Goal: Information Seeking & Learning: Check status

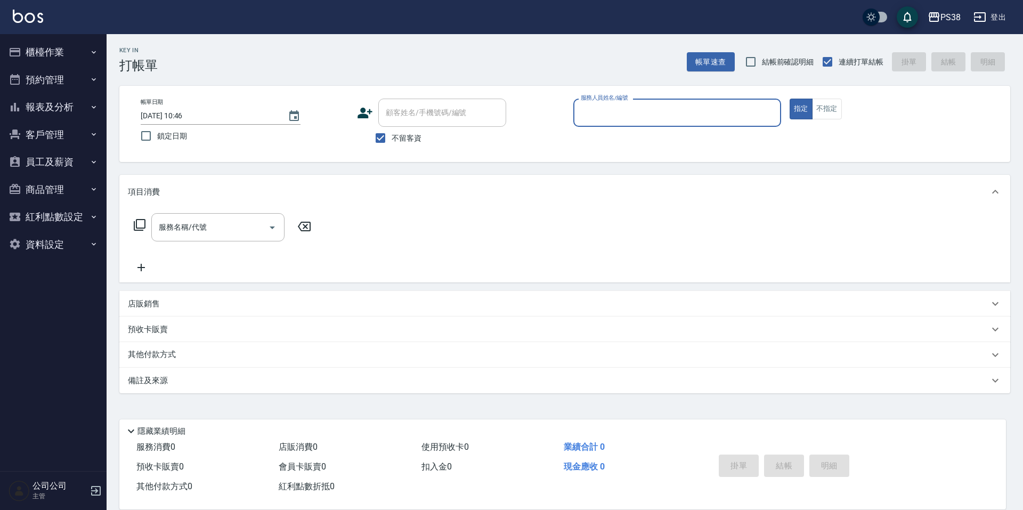
click at [77, 100] on button "報表及分析" at bounding box center [53, 107] width 98 height 28
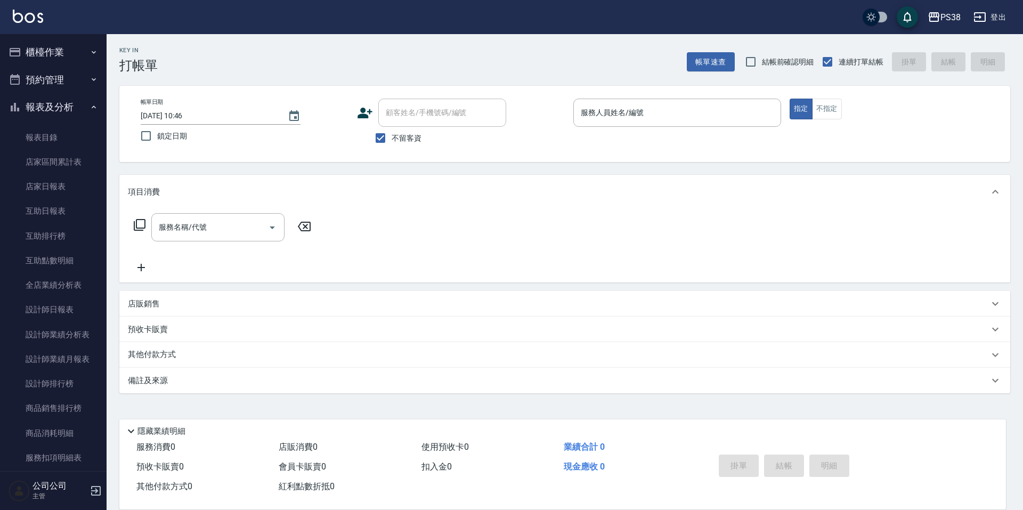
click at [44, 72] on button "預約管理" at bounding box center [53, 80] width 98 height 28
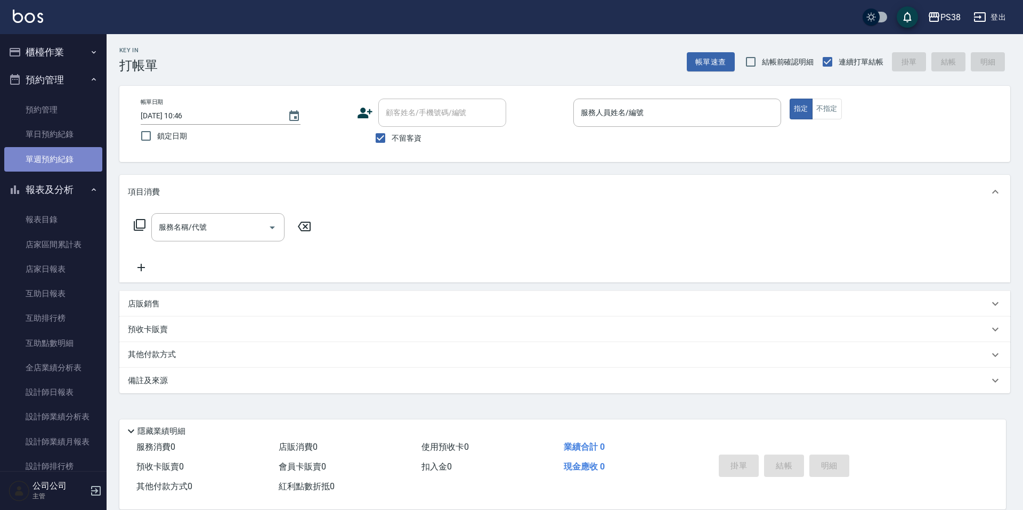
click at [56, 164] on link "單週預約紀錄" at bounding box center [53, 159] width 98 height 25
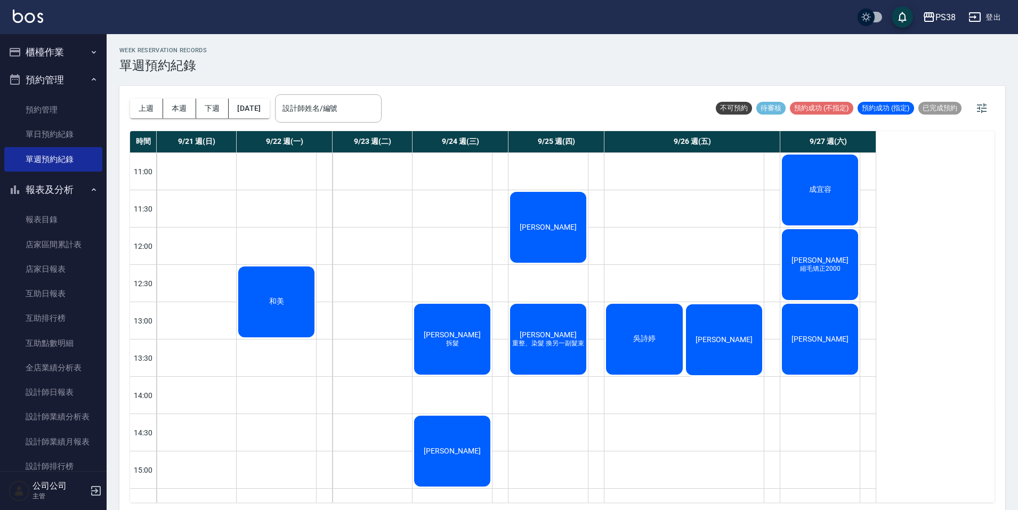
click at [802, 197] on div "成宜容" at bounding box center [819, 190] width 79 height 74
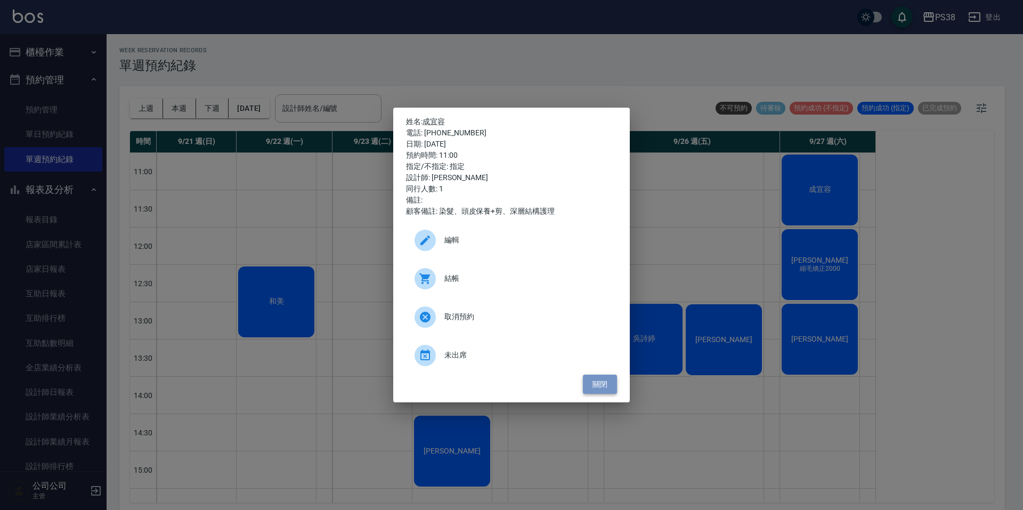
click at [607, 379] on button "關閉" at bounding box center [600, 385] width 34 height 20
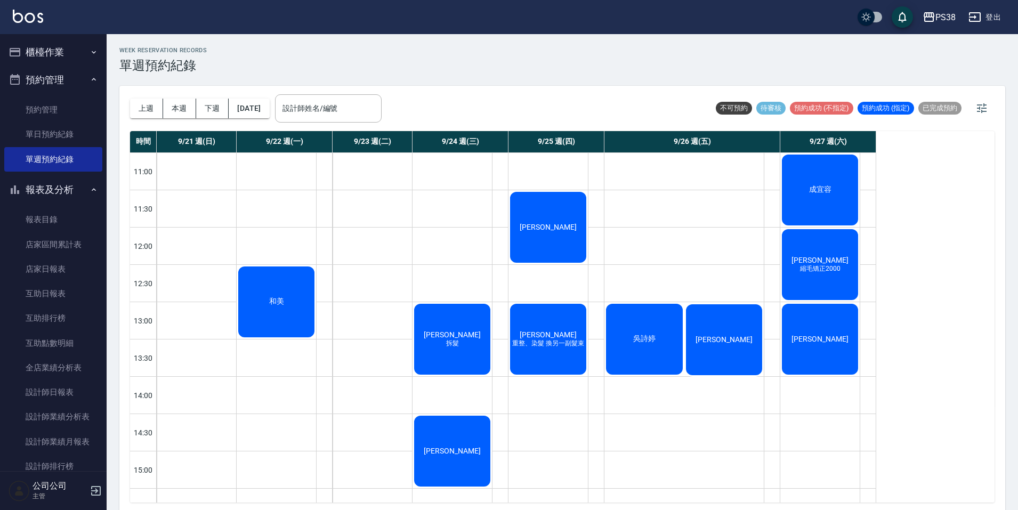
click at [792, 260] on div "[PERSON_NAME]毛矯正2000" at bounding box center [819, 265] width 79 height 74
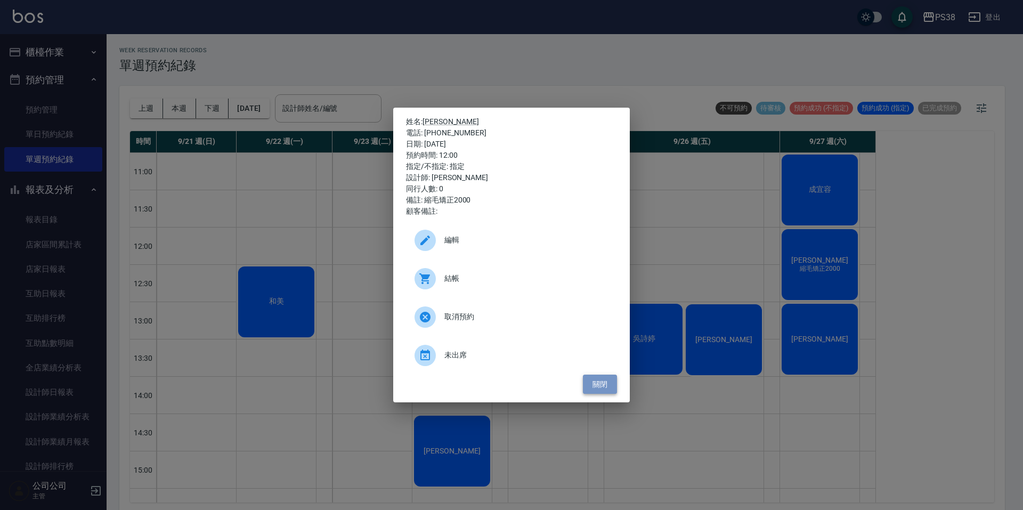
click at [597, 377] on button "關閉" at bounding box center [600, 385] width 34 height 20
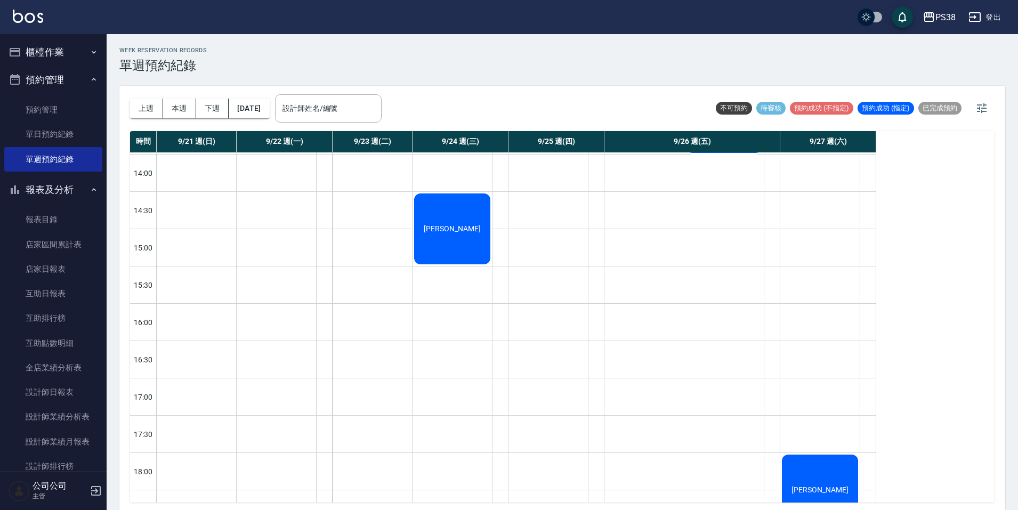
scroll to position [107, 0]
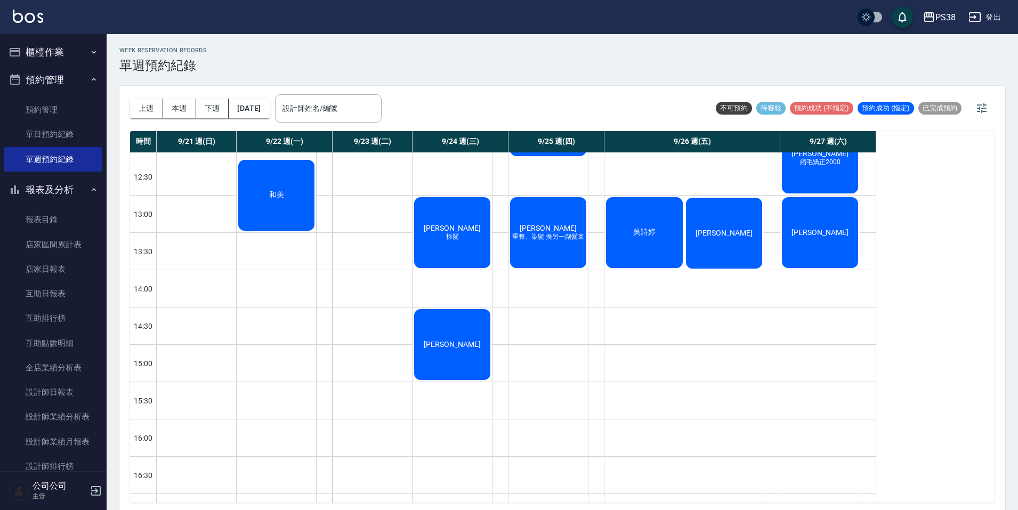
click at [825, 221] on div "[PERSON_NAME]" at bounding box center [819, 233] width 79 height 74
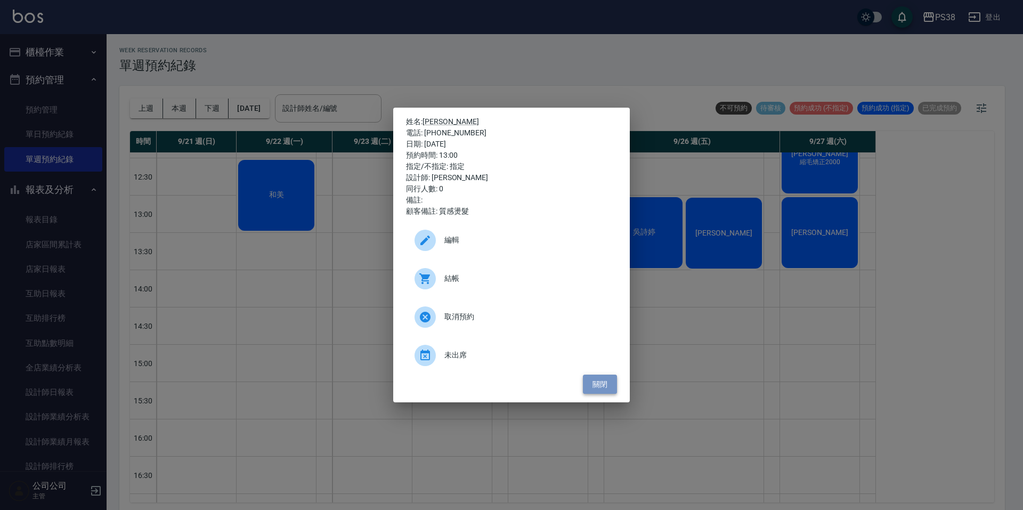
click at [606, 383] on button "關閉" at bounding box center [600, 385] width 34 height 20
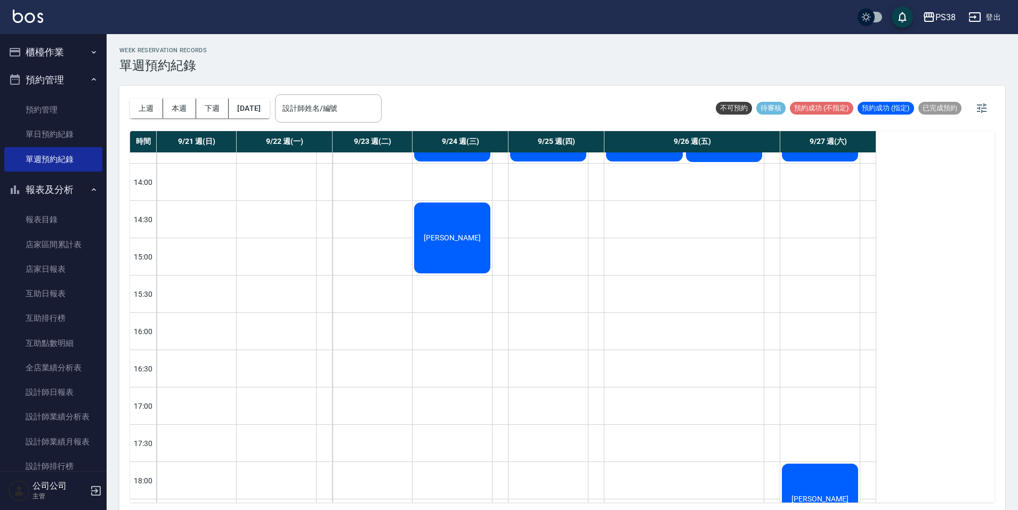
scroll to position [373, 0]
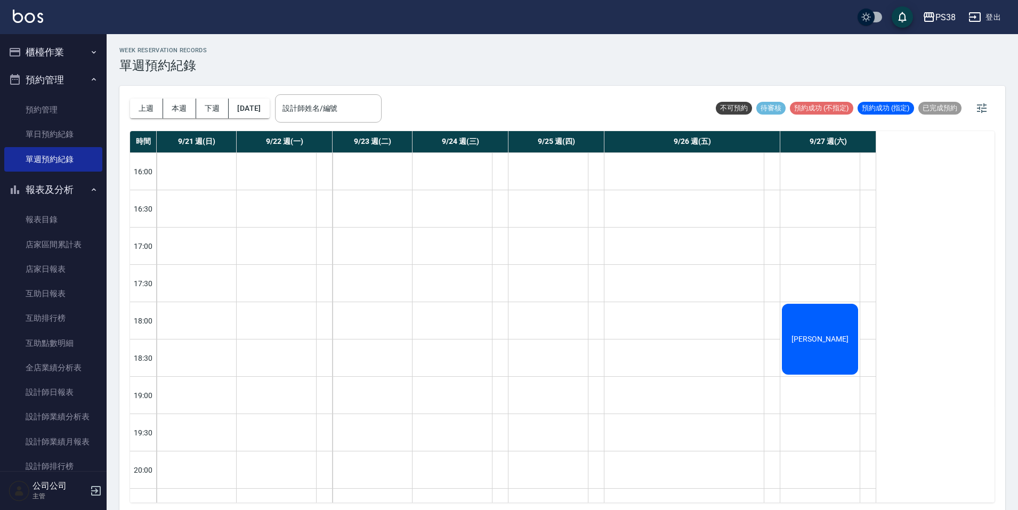
click at [808, 327] on div "[PERSON_NAME]" at bounding box center [819, 339] width 79 height 74
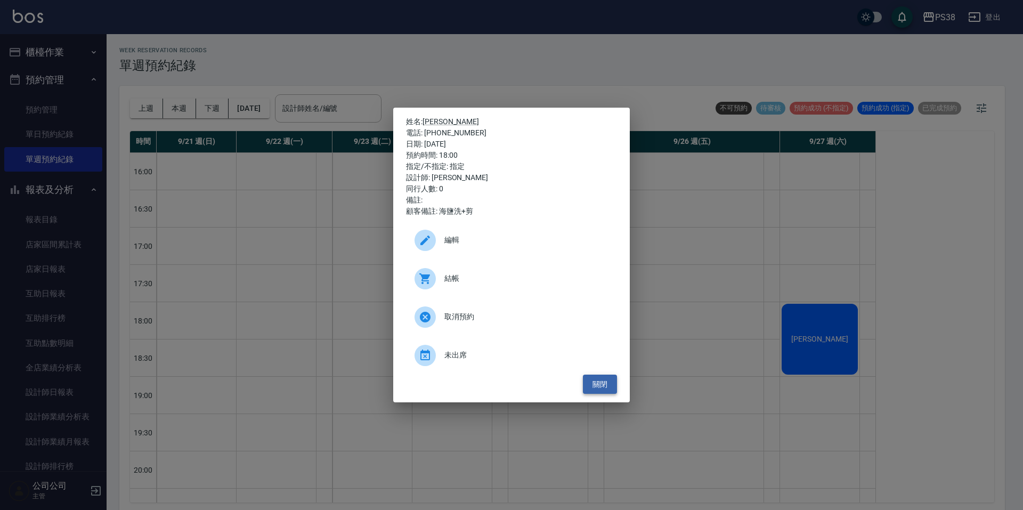
click at [611, 387] on button "關閉" at bounding box center [600, 385] width 34 height 20
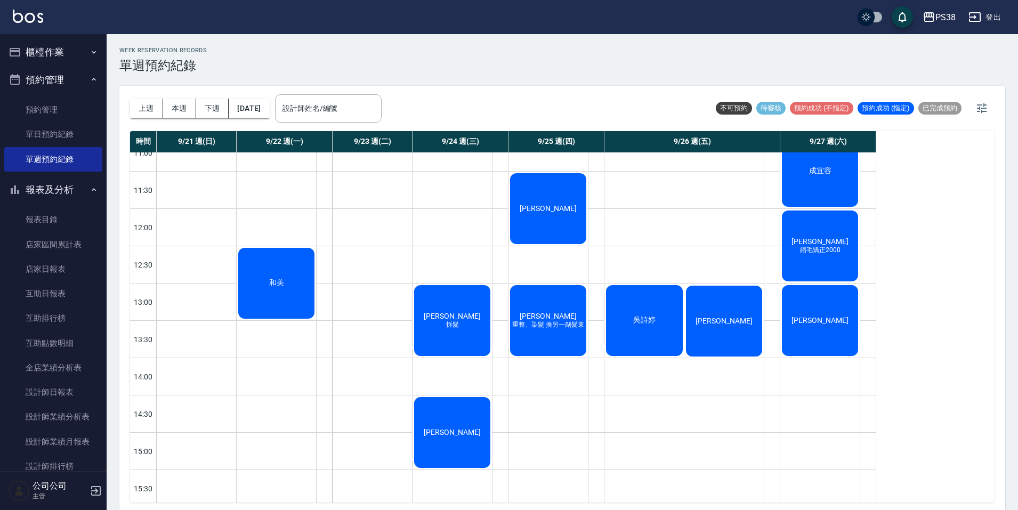
scroll to position [0, 0]
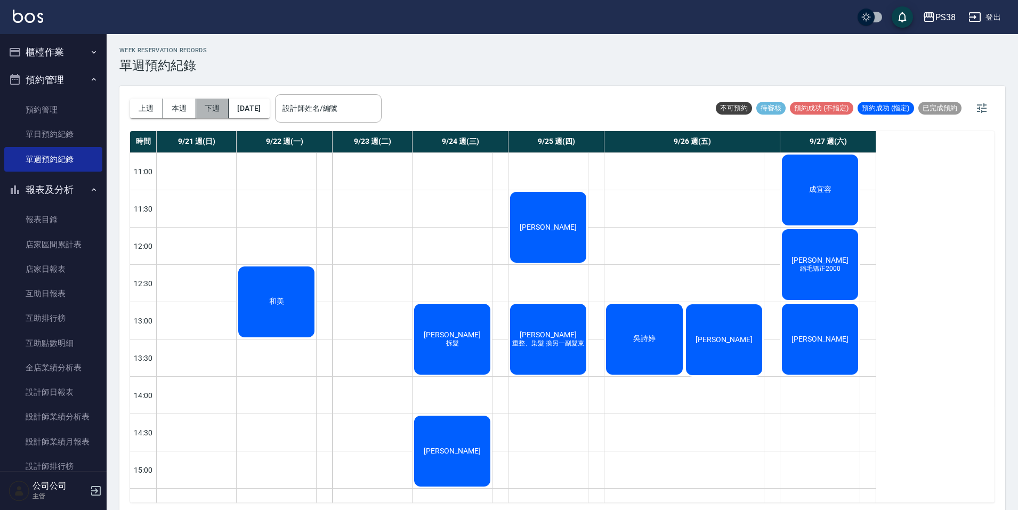
click at [209, 105] on button "下週" at bounding box center [212, 109] width 33 height 20
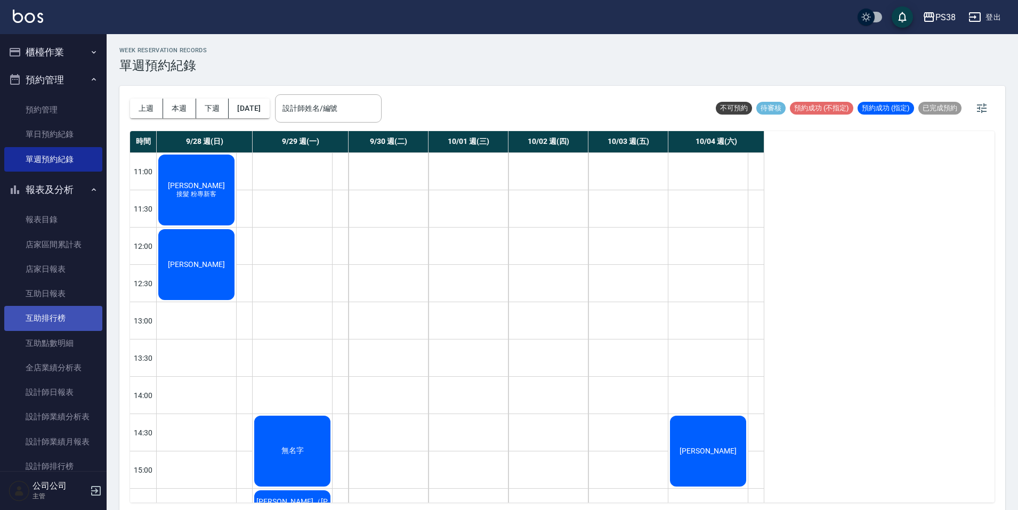
click at [75, 310] on link "互助排行榜" at bounding box center [53, 318] width 98 height 25
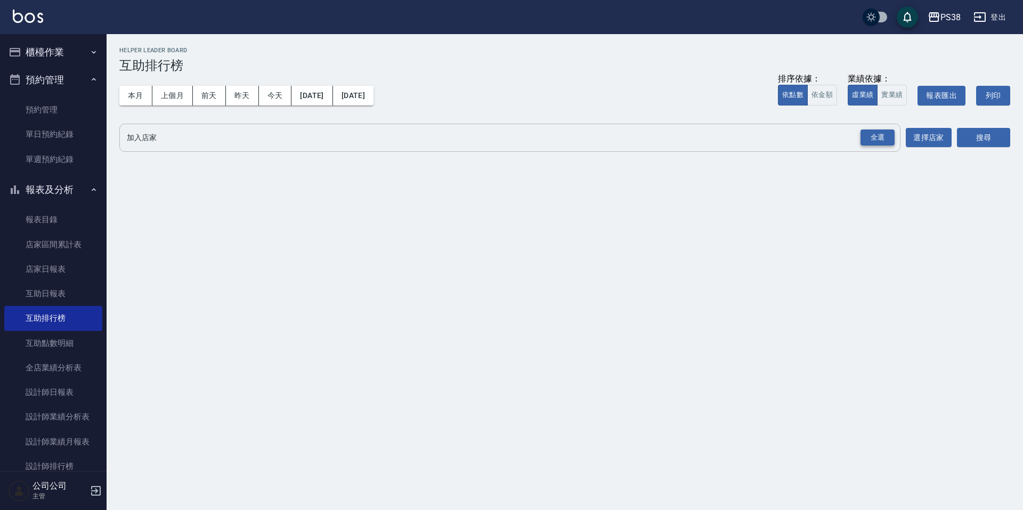
click at [881, 145] on div "全選" at bounding box center [878, 137] width 34 height 17
click at [970, 141] on button "搜尋" at bounding box center [983, 138] width 53 height 20
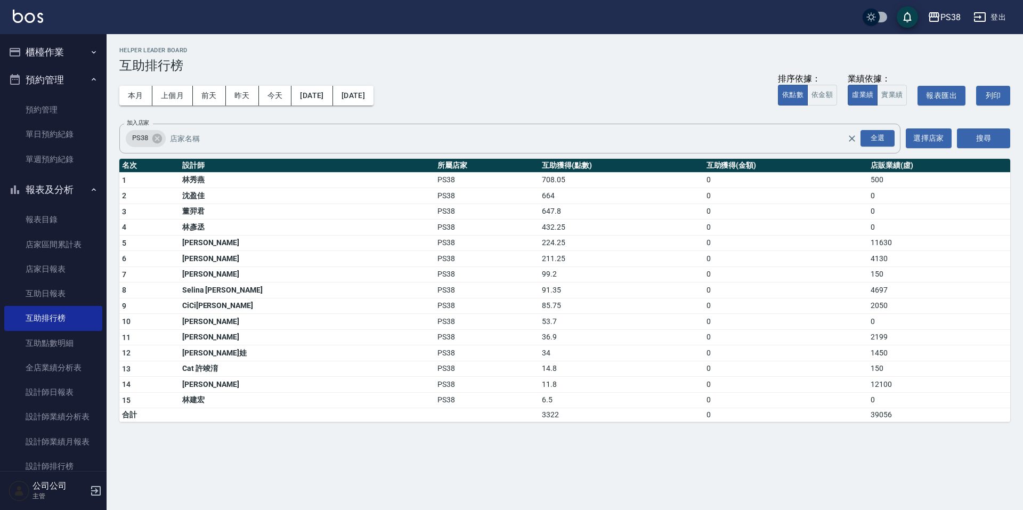
click at [682, 110] on div "本月 上個月 [DATE] [DATE] [DATE] [DATE] [DATE] 排序依據： 依點數 依金額 業績依據： 虛業績 實業績 報表匯出 列印" at bounding box center [564, 95] width 891 height 45
